Goal: Information Seeking & Learning: Learn about a topic

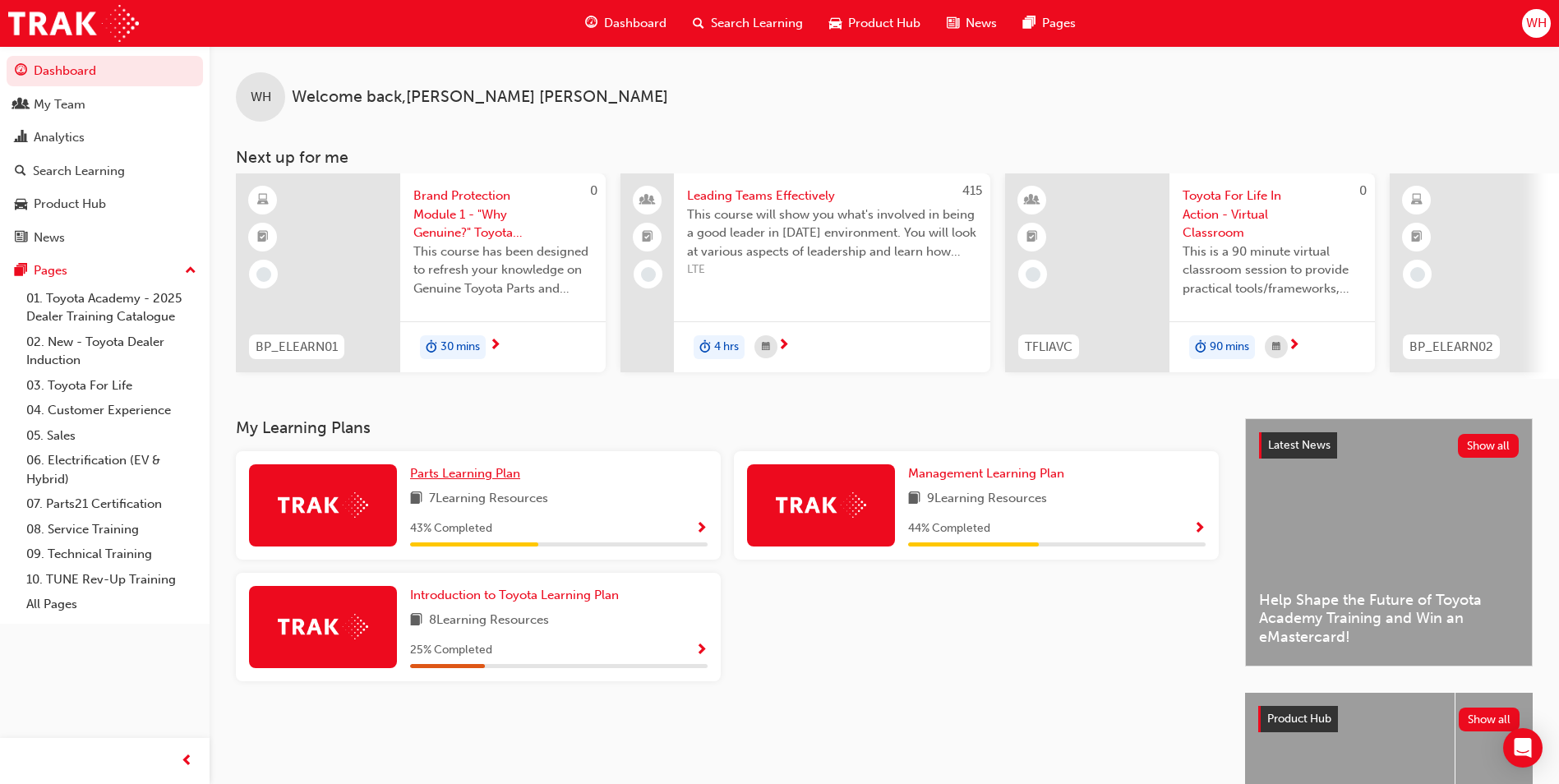
click at [471, 480] on span "Parts Learning Plan" at bounding box center [465, 473] width 111 height 15
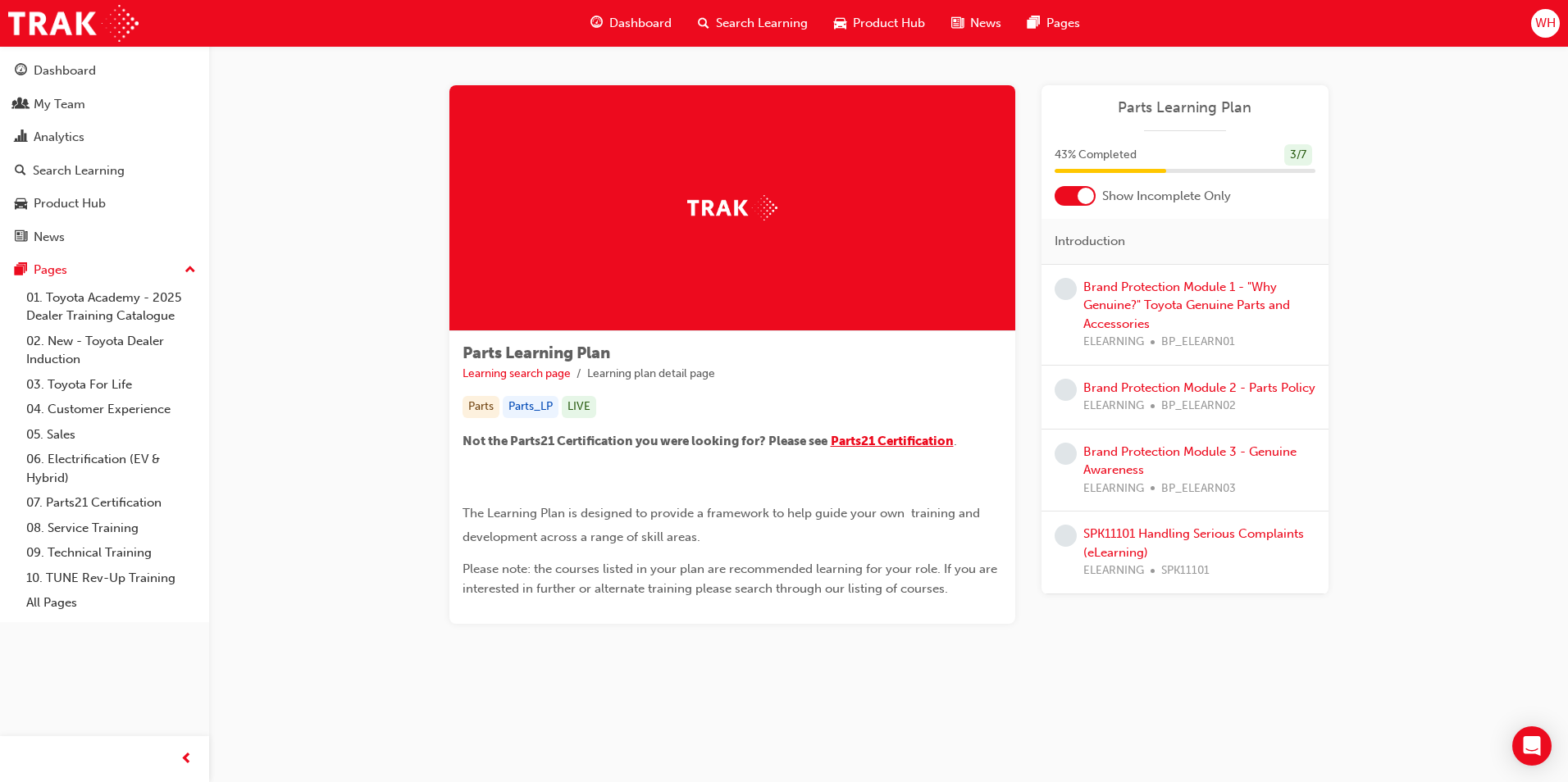
click at [923, 446] on span "Parts21 Certification" at bounding box center [892, 440] width 123 height 15
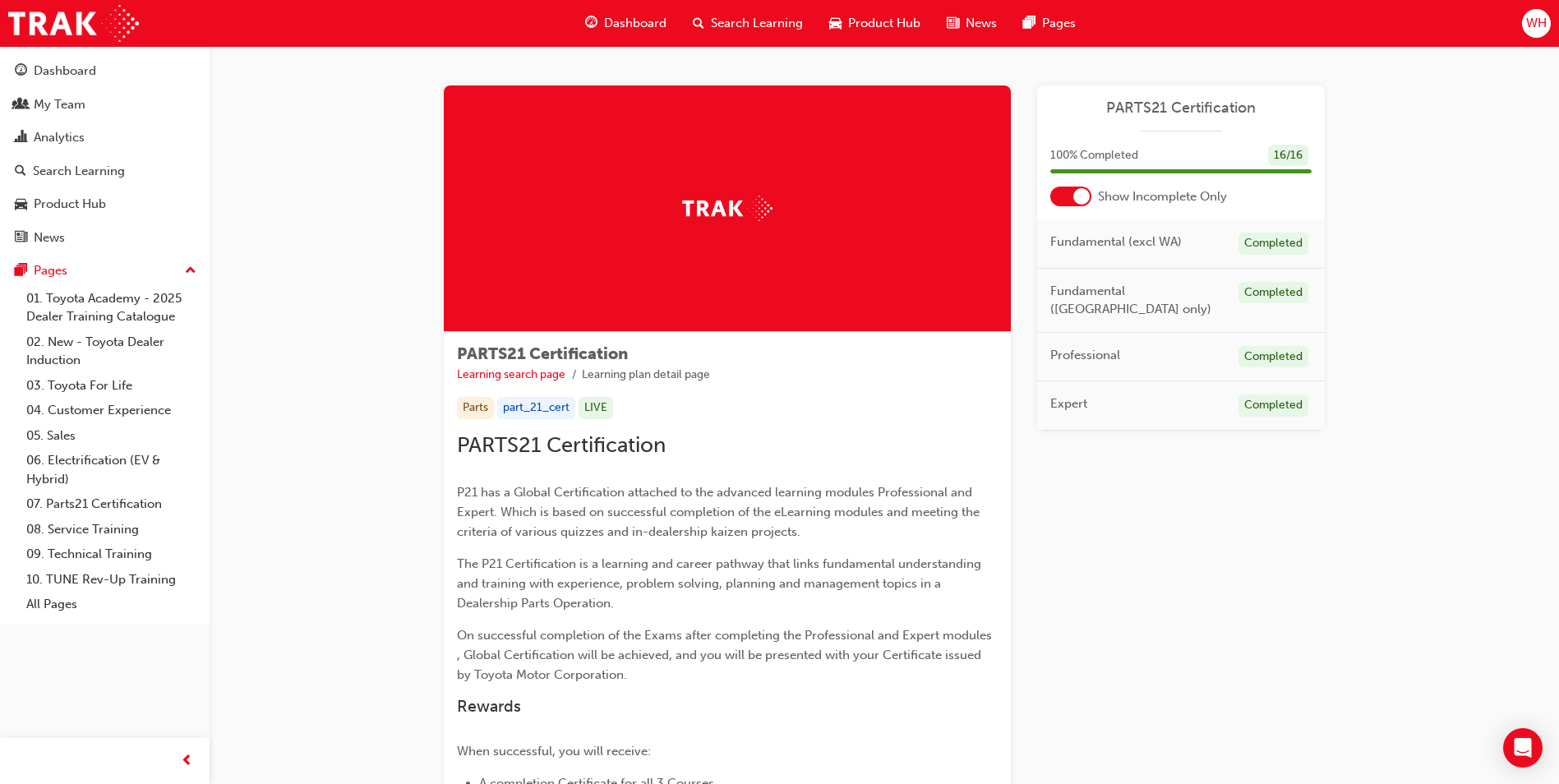
click at [642, 21] on span "Dashboard" at bounding box center [635, 23] width 63 height 19
